Goal: Task Accomplishment & Management: Manage account settings

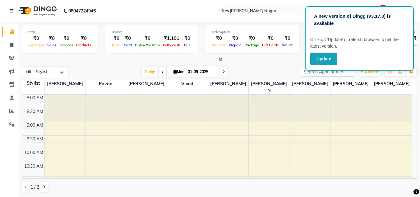
scroll to position [93, 0]
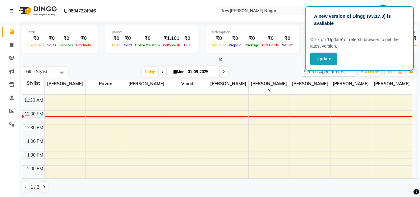
click at [260, 64] on div "Filter Stylist Select All Shantanu Reddy Pavan Harshita Vinod Ansh Jadhav Sonu …" at bounding box center [219, 129] width 395 height 131
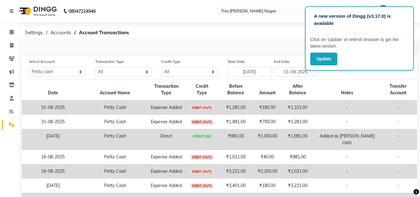
select select "4671"
click at [9, 35] on span at bounding box center [11, 32] width 11 height 7
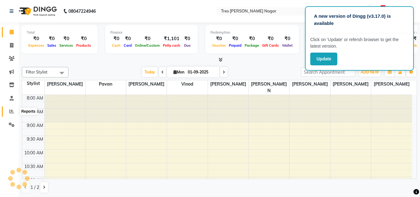
click at [11, 113] on icon at bounding box center [11, 111] width 5 height 5
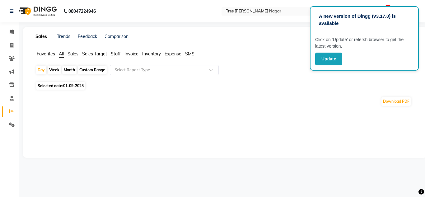
click at [78, 83] on span "Selected date: [DATE]" at bounding box center [60, 86] width 49 height 8
select select "9"
select select "2025"
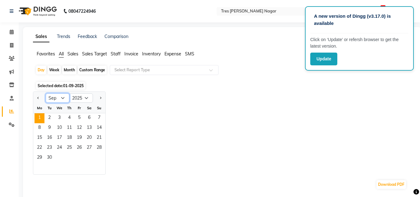
click at [62, 98] on select "Jan Feb Mar Apr May Jun [DATE] Aug Sep Oct Nov Dec" at bounding box center [58, 97] width 24 height 9
select select "8"
click at [46, 93] on select "Jan Feb Mar Apr May Jun [DATE] Aug Sep Oct Nov Dec" at bounding box center [58, 97] width 24 height 9
click at [80, 157] on span "29" at bounding box center [79, 158] width 10 height 10
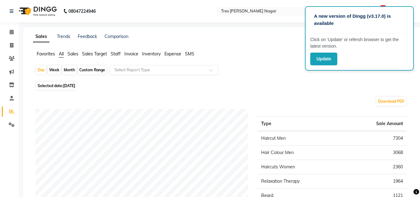
click at [137, 66] on div "Select Report Type" at bounding box center [164, 70] width 109 height 10
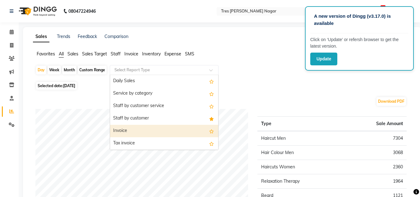
click at [141, 131] on div "Invoice" at bounding box center [164, 131] width 108 height 12
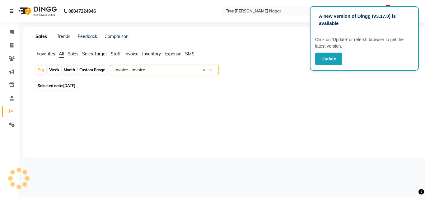
select select "filtered_report"
select select "pdf"
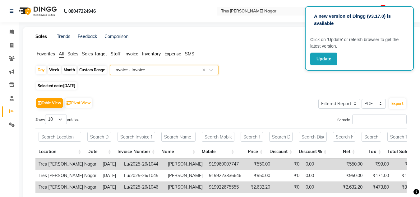
click at [173, 70] on input "text" at bounding box center [158, 70] width 90 height 6
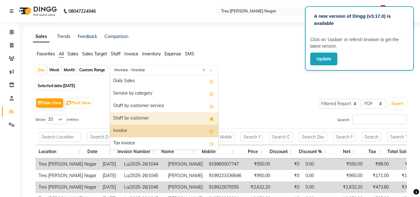
click at [143, 120] on div "Staff by customer" at bounding box center [164, 118] width 108 height 12
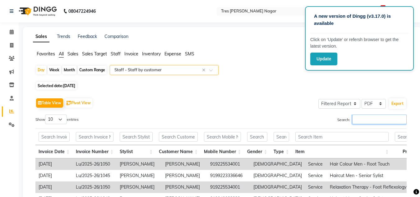
click at [369, 118] on input "Search:" at bounding box center [379, 119] width 54 height 10
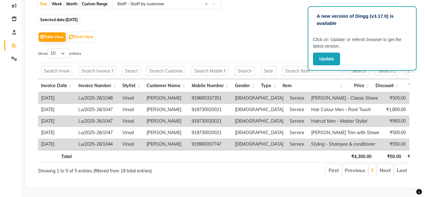
scroll to position [13, 0]
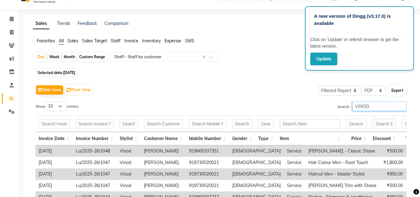
type input "VINOD"
click at [395, 94] on button "Export" at bounding box center [397, 90] width 17 height 11
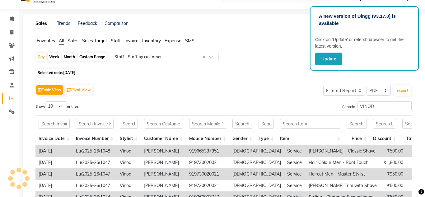
select select "serif"
select select "12px"
select select "template_1"
select select "A4"
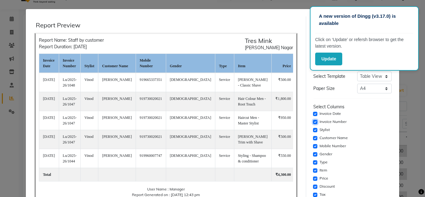
click at [314, 122] on input "checkbox" at bounding box center [315, 122] width 4 height 4
checkbox input "false"
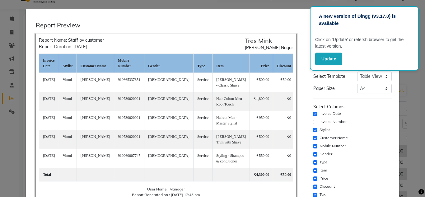
click at [313, 148] on div "Mobile Number" at bounding box center [352, 145] width 79 height 7
click at [313, 145] on input "checkbox" at bounding box center [315, 146] width 4 height 4
checkbox input "false"
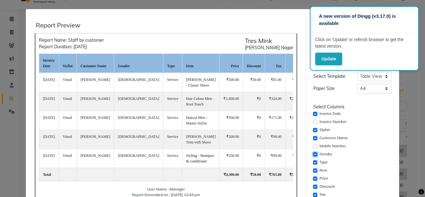
click at [313, 153] on input "checkbox" at bounding box center [315, 154] width 4 height 4
checkbox input "false"
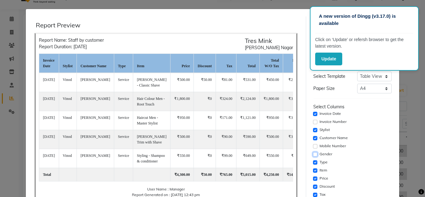
scroll to position [31, 0]
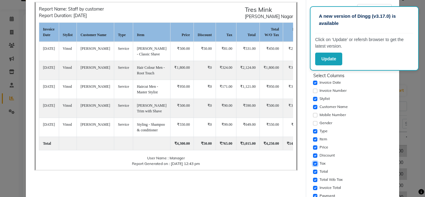
click at [313, 162] on input "checkbox" at bounding box center [315, 163] width 4 height 4
checkbox input "false"
click at [313, 172] on input "checkbox" at bounding box center [315, 172] width 4 height 4
checkbox input "false"
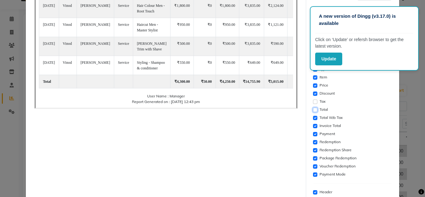
scroll to position [93, 0]
click at [313, 125] on input "checkbox" at bounding box center [315, 126] width 4 height 4
checkbox input "false"
click at [313, 135] on input "checkbox" at bounding box center [315, 134] width 4 height 4
checkbox input "false"
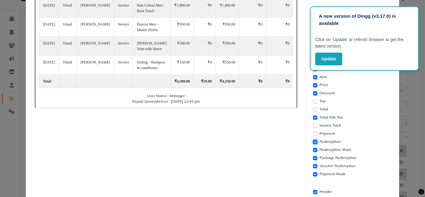
click at [313, 141] on input "checkbox" at bounding box center [315, 142] width 4 height 4
checkbox input "false"
click at [313, 149] on input "checkbox" at bounding box center [315, 150] width 4 height 4
checkbox input "false"
click at [313, 159] on input "checkbox" at bounding box center [315, 158] width 4 height 4
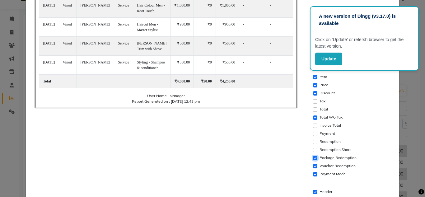
checkbox input "false"
click at [313, 166] on input "checkbox" at bounding box center [315, 166] width 4 height 4
checkbox input "false"
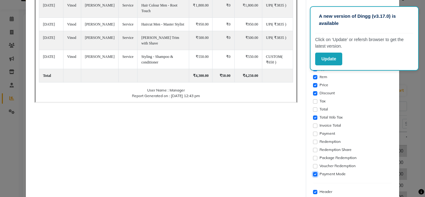
click at [313, 174] on input "checkbox" at bounding box center [315, 174] width 4 height 4
checkbox input "false"
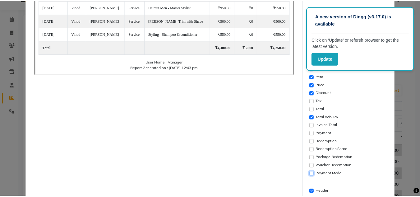
scroll to position [134, 0]
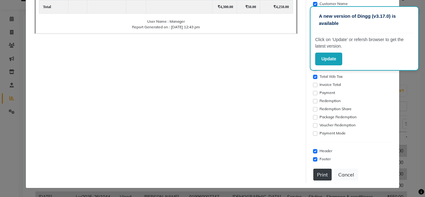
click at [322, 174] on button "Print" at bounding box center [322, 175] width 18 height 12
click at [349, 177] on button "Cancel" at bounding box center [346, 175] width 24 height 12
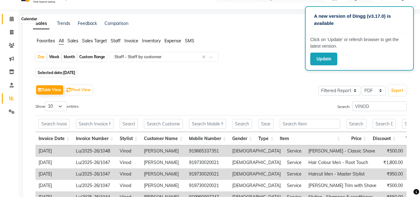
click at [11, 19] on icon at bounding box center [12, 18] width 4 height 5
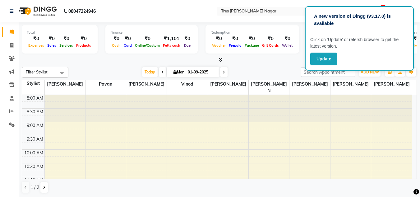
click at [174, 72] on icon at bounding box center [175, 72] width 3 height 4
select select "9"
select select "2025"
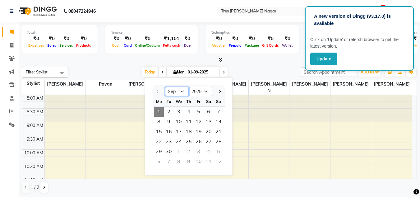
click at [187, 93] on select "Jan Feb Mar Apr May Jun [DATE] Aug Sep Oct Nov Dec" at bounding box center [177, 91] width 24 height 9
select select "8"
click at [165, 87] on select "Jan Feb Mar Apr May Jun [DATE] Aug Sep Oct Nov Dec" at bounding box center [177, 91] width 24 height 9
click at [219, 152] on span "31" at bounding box center [219, 152] width 10 height 10
type input "31-08-2025"
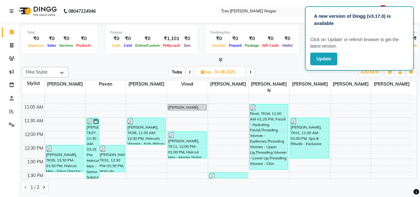
scroll to position [62, 0]
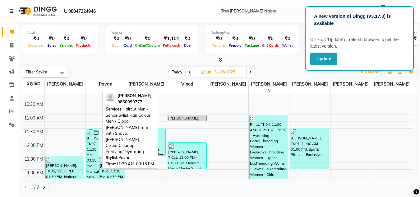
click at [86, 152] on div "[PERSON_NAME], TK07, 11:30 AM-03:15 PM, Haircut Men - Senior Sylist,Hair Colour…" at bounding box center [92, 180] width 12 height 102
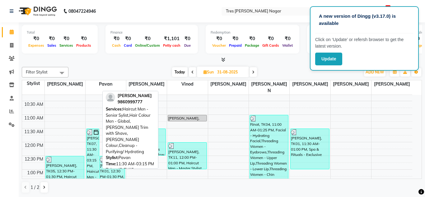
select select "3"
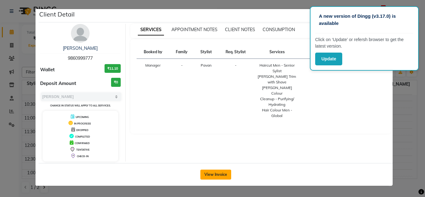
click at [222, 170] on button "View Invoice" at bounding box center [215, 175] width 31 height 10
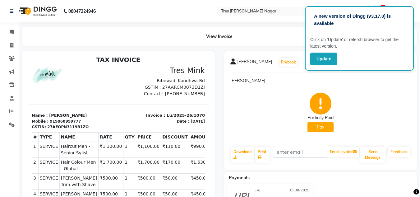
scroll to position [5, 0]
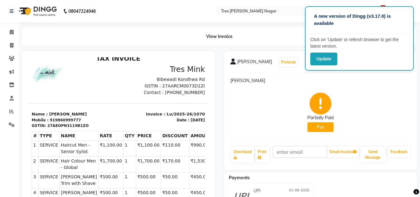
click at [368, 91] on div "Partially Paid Pay" at bounding box center [321, 112] width 181 height 47
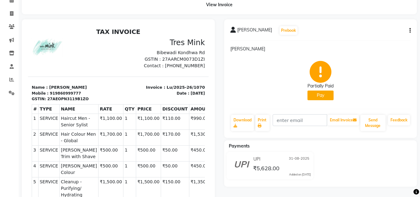
scroll to position [31, 0]
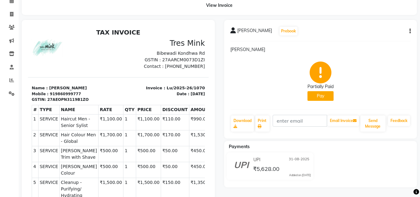
click at [410, 31] on icon "button" at bounding box center [410, 31] width 1 height 0
click at [363, 31] on div "Edit Item Staff" at bounding box center [379, 31] width 43 height 8
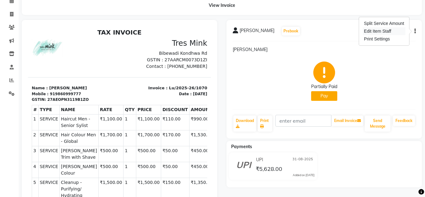
select select
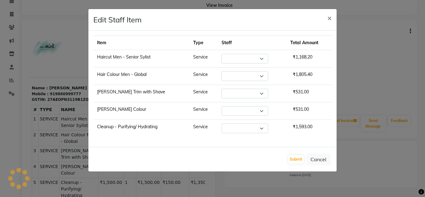
select select "39900"
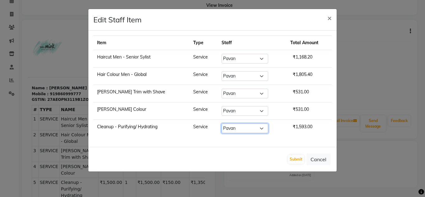
click at [255, 129] on select "Select Ansh Jadhav Chetan Mahale Eva Harshita Manager Neha Aywale Pallavi H Pav…" at bounding box center [245, 129] width 47 height 10
select select "84648"
click at [222, 124] on select "Select Ansh Jadhav Chetan Mahale Eva Harshita Manager Neha Aywale Pallavi H Pav…" at bounding box center [245, 129] width 47 height 10
click at [295, 159] on button "Submit" at bounding box center [296, 159] width 16 height 9
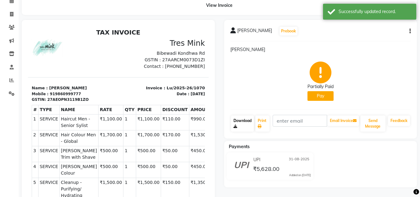
click at [245, 123] on link "Download" at bounding box center [242, 123] width 23 height 16
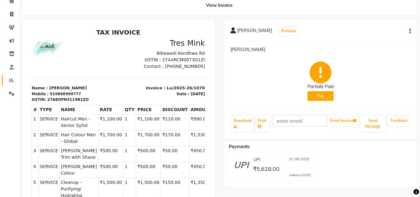
click at [11, 79] on icon at bounding box center [11, 80] width 5 height 5
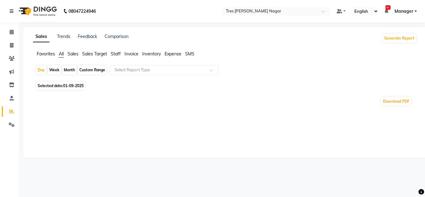
click at [72, 87] on span "01-09-2025" at bounding box center [73, 85] width 21 height 5
select select "9"
select select "2025"
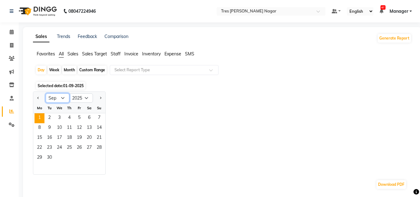
click at [65, 96] on select "Jan Feb Mar Apr May Jun [DATE] Aug Sep Oct Nov Dec" at bounding box center [58, 97] width 24 height 9
select select "8"
click at [46, 93] on select "Jan Feb Mar Apr May Jun [DATE] Aug Sep Oct Nov Dec" at bounding box center [58, 97] width 24 height 9
click at [101, 156] on span "31" at bounding box center [99, 158] width 10 height 10
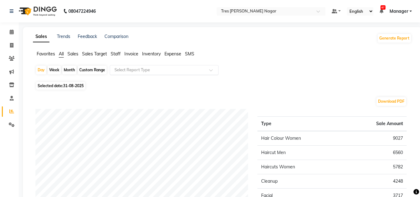
click at [179, 71] on input "text" at bounding box center [158, 70] width 90 height 6
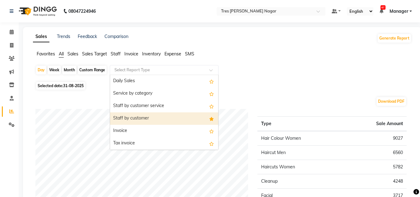
click at [143, 120] on div "Staff by customer" at bounding box center [164, 118] width 108 height 12
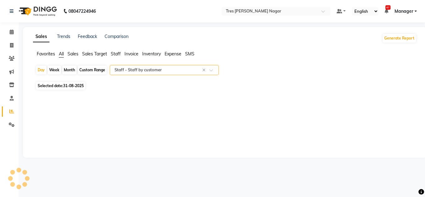
select select "filtered_report"
select select "pdf"
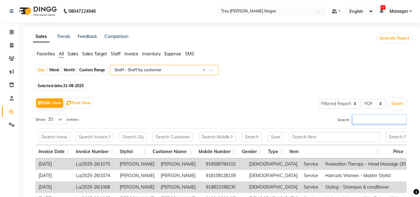
click at [366, 121] on input "Search:" at bounding box center [379, 119] width 54 height 10
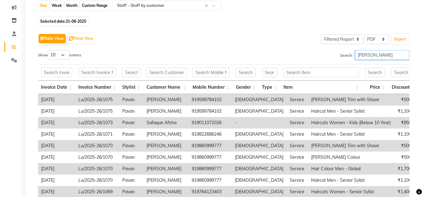
scroll to position [59, 0]
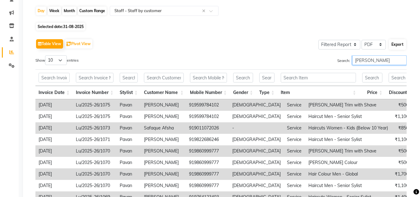
type input "pavan"
click at [398, 40] on button "Export" at bounding box center [397, 44] width 17 height 11
select select "serif"
select select "12px"
select select "template_1"
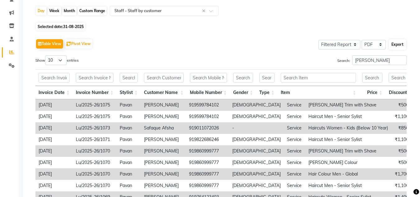
select select "A4"
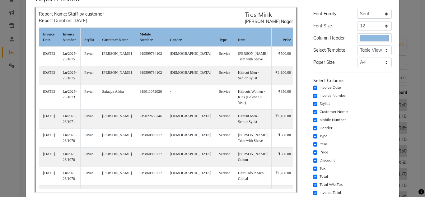
scroll to position [62, 0]
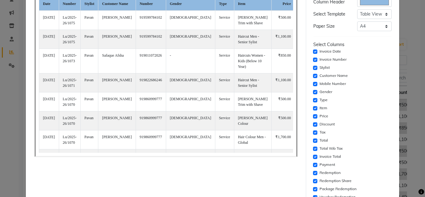
click at [313, 56] on div "Invoice Number" at bounding box center [352, 59] width 79 height 7
click at [313, 59] on input "checkbox" at bounding box center [315, 60] width 4 height 4
checkbox input "false"
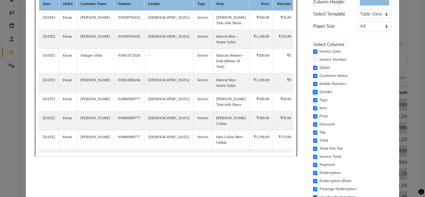
click at [313, 91] on input "checkbox" at bounding box center [315, 92] width 4 height 4
checkbox input "false"
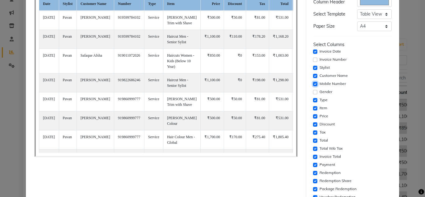
click at [313, 83] on input "checkbox" at bounding box center [315, 84] width 4 height 4
checkbox input "false"
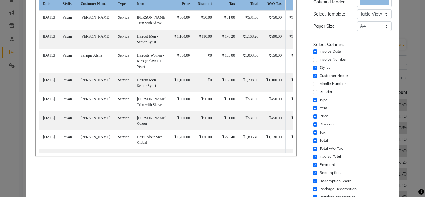
click at [313, 128] on div "Select Columns Invoice Date Invoice Number Stylist Customer Name Mobile Number …" at bounding box center [352, 125] width 79 height 168
click at [313, 133] on input "checkbox" at bounding box center [315, 132] width 4 height 4
checkbox input "false"
click at [314, 140] on input "checkbox" at bounding box center [315, 140] width 4 height 4
checkbox input "false"
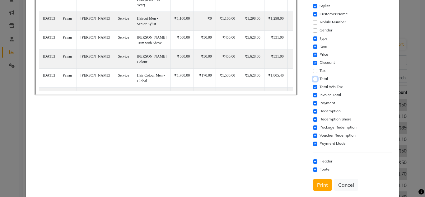
scroll to position [124, 0]
click at [313, 94] on input "checkbox" at bounding box center [315, 94] width 4 height 4
checkbox input "false"
click at [313, 103] on input "checkbox" at bounding box center [315, 102] width 4 height 4
checkbox input "false"
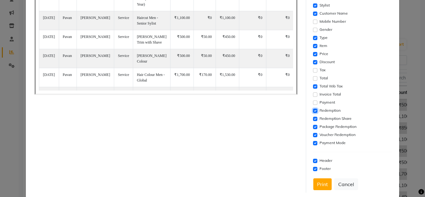
click at [313, 110] on input "checkbox" at bounding box center [315, 111] width 4 height 4
checkbox input "false"
click at [313, 119] on input "checkbox" at bounding box center [315, 119] width 4 height 4
checkbox input "false"
click at [313, 124] on div "Package Redemption" at bounding box center [352, 126] width 79 height 7
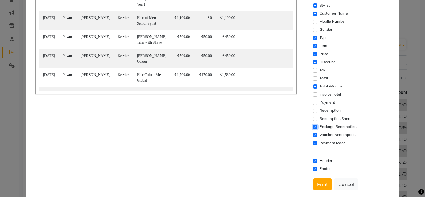
click at [313, 126] on input "checkbox" at bounding box center [315, 127] width 4 height 4
checkbox input "false"
click at [313, 135] on input "checkbox" at bounding box center [315, 135] width 4 height 4
checkbox input "false"
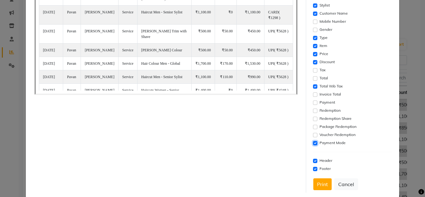
click at [313, 142] on input "checkbox" at bounding box center [315, 143] width 4 height 4
checkbox input "false"
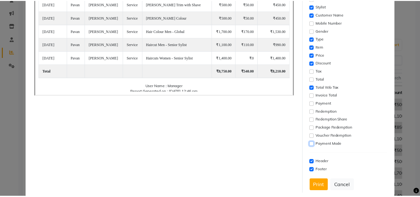
scroll to position [134, 0]
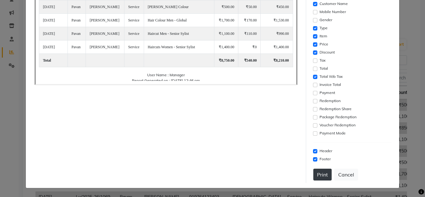
click at [315, 170] on button "Print" at bounding box center [322, 175] width 18 height 12
click at [344, 175] on button "Cancel" at bounding box center [346, 175] width 24 height 12
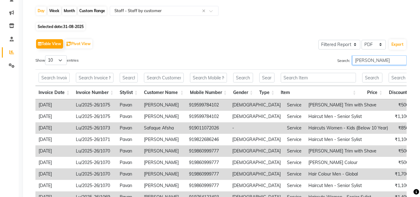
drag, startPoint x: 368, startPoint y: 58, endPoint x: 294, endPoint y: 58, distance: 74.0
click at [294, 58] on div "Search: pavan" at bounding box center [316, 61] width 181 height 12
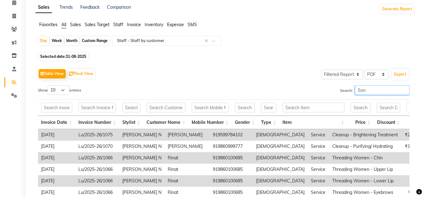
scroll to position [59, 0]
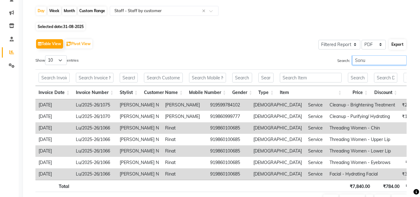
type input "Sonu"
click at [395, 47] on button "Export" at bounding box center [397, 44] width 17 height 11
select select "serif"
select select "12px"
select select "template_1"
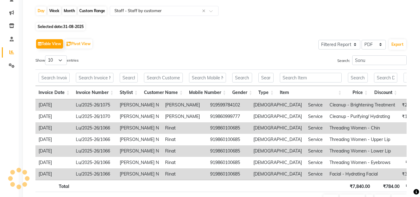
select select "A4"
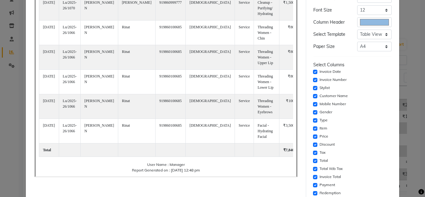
scroll to position [31, 0]
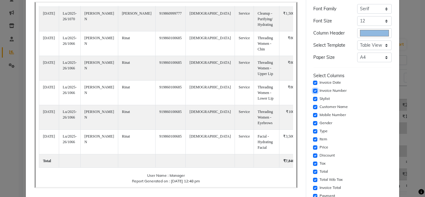
click at [313, 90] on input "checkbox" at bounding box center [315, 91] width 4 height 4
checkbox input "false"
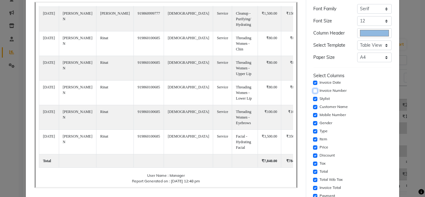
scroll to position [62, 0]
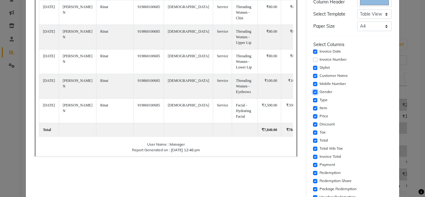
click at [313, 92] on input "checkbox" at bounding box center [315, 92] width 4 height 4
checkbox input "false"
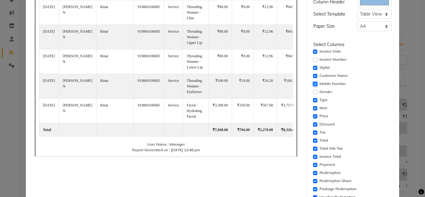
click at [313, 83] on input "checkbox" at bounding box center [315, 84] width 4 height 4
checkbox input "false"
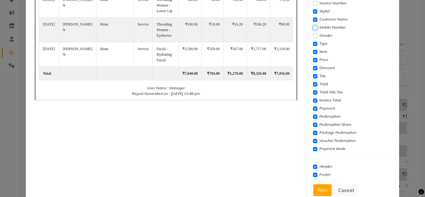
scroll to position [124, 0]
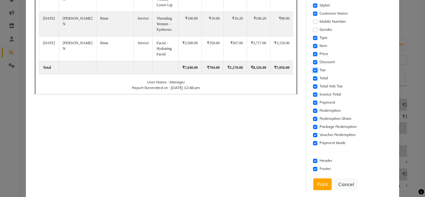
click at [313, 69] on input "checkbox" at bounding box center [315, 70] width 4 height 4
checkbox input "false"
click at [313, 79] on input "checkbox" at bounding box center [315, 78] width 4 height 4
checkbox input "false"
click at [313, 94] on input "checkbox" at bounding box center [315, 94] width 4 height 4
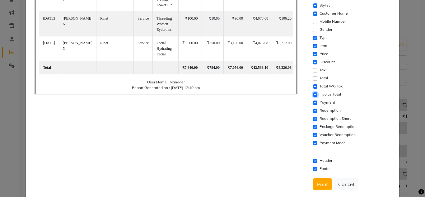
checkbox input "false"
click at [313, 101] on input "checkbox" at bounding box center [315, 102] width 4 height 4
checkbox input "false"
click at [313, 111] on input "checkbox" at bounding box center [315, 111] width 4 height 4
checkbox input "false"
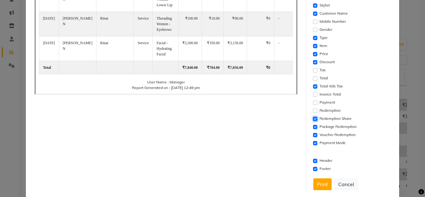
click at [313, 117] on input "checkbox" at bounding box center [315, 119] width 4 height 4
checkbox input "false"
click at [313, 125] on input "checkbox" at bounding box center [315, 127] width 4 height 4
checkbox input "false"
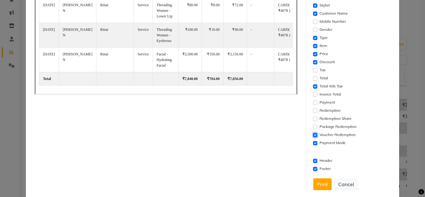
click at [313, 137] on input "checkbox" at bounding box center [315, 135] width 4 height 4
checkbox input "false"
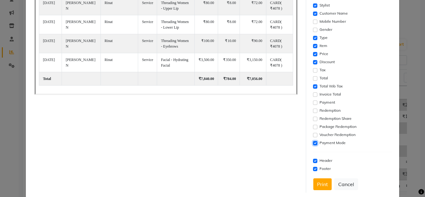
click at [313, 143] on input "checkbox" at bounding box center [315, 143] width 4 height 4
checkbox input "false"
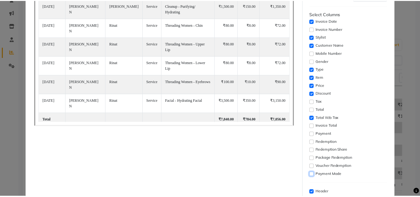
scroll to position [134, 0]
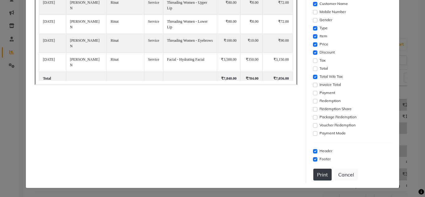
click at [320, 170] on button "Print" at bounding box center [322, 175] width 18 height 12
click at [341, 170] on button "Cancel" at bounding box center [346, 175] width 24 height 12
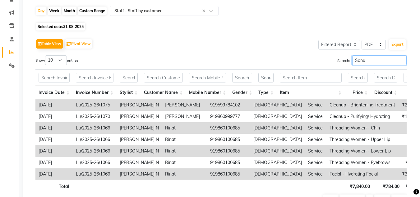
click at [368, 61] on input "Sonu" at bounding box center [379, 60] width 54 height 10
type input "S"
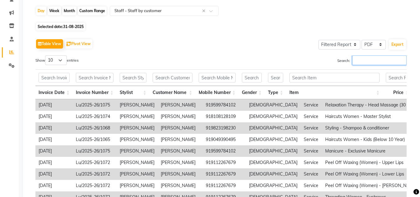
scroll to position [0, 0]
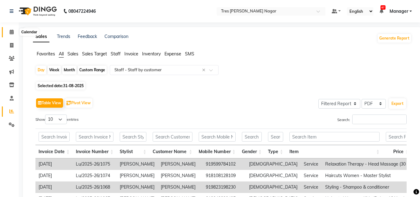
click at [10, 31] on icon at bounding box center [12, 32] width 4 height 5
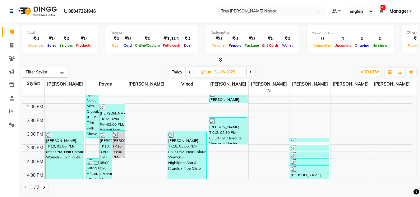
scroll to position [218, 0]
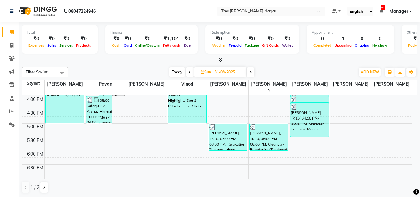
click at [178, 71] on span "Today" at bounding box center [178, 72] width 16 height 10
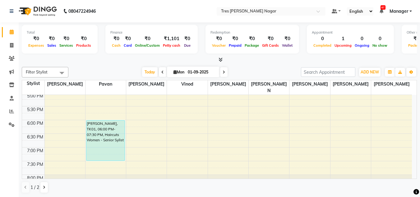
scroll to position [249, 0]
click at [142, 74] on span "Today" at bounding box center [150, 72] width 16 height 10
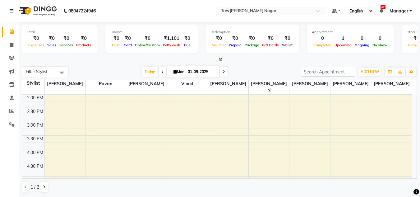
scroll to position [265, 0]
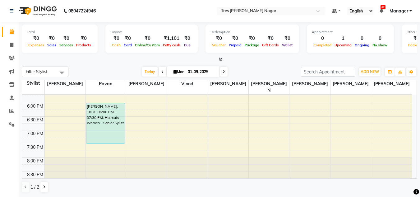
click at [226, 72] on span at bounding box center [223, 72] width 7 height 10
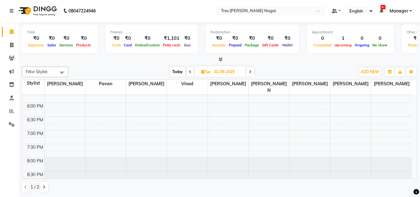
click at [179, 70] on span "Today" at bounding box center [178, 72] width 16 height 10
type input "01-09-2025"
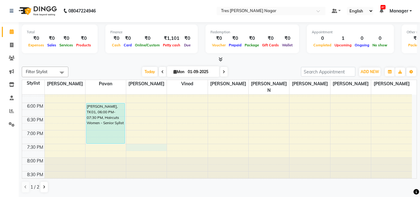
click at [144, 138] on div "8:00 AM 8:30 AM 9:00 AM 9:30 AM 10:00 AM 10:30 AM 11:00 AM 11:30 AM 12:00 PM 12…" at bounding box center [217, 7] width 390 height 356
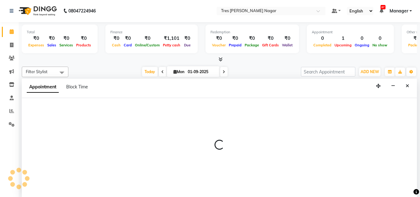
select select "47307"
select select "1170"
select select "tentative"
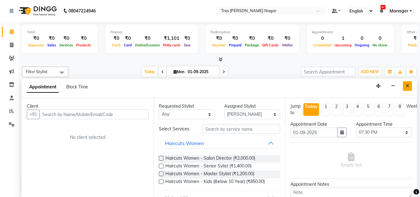
click at [408, 87] on icon "Close" at bounding box center [407, 86] width 3 height 4
